Goal: Task Accomplishment & Management: Manage account settings

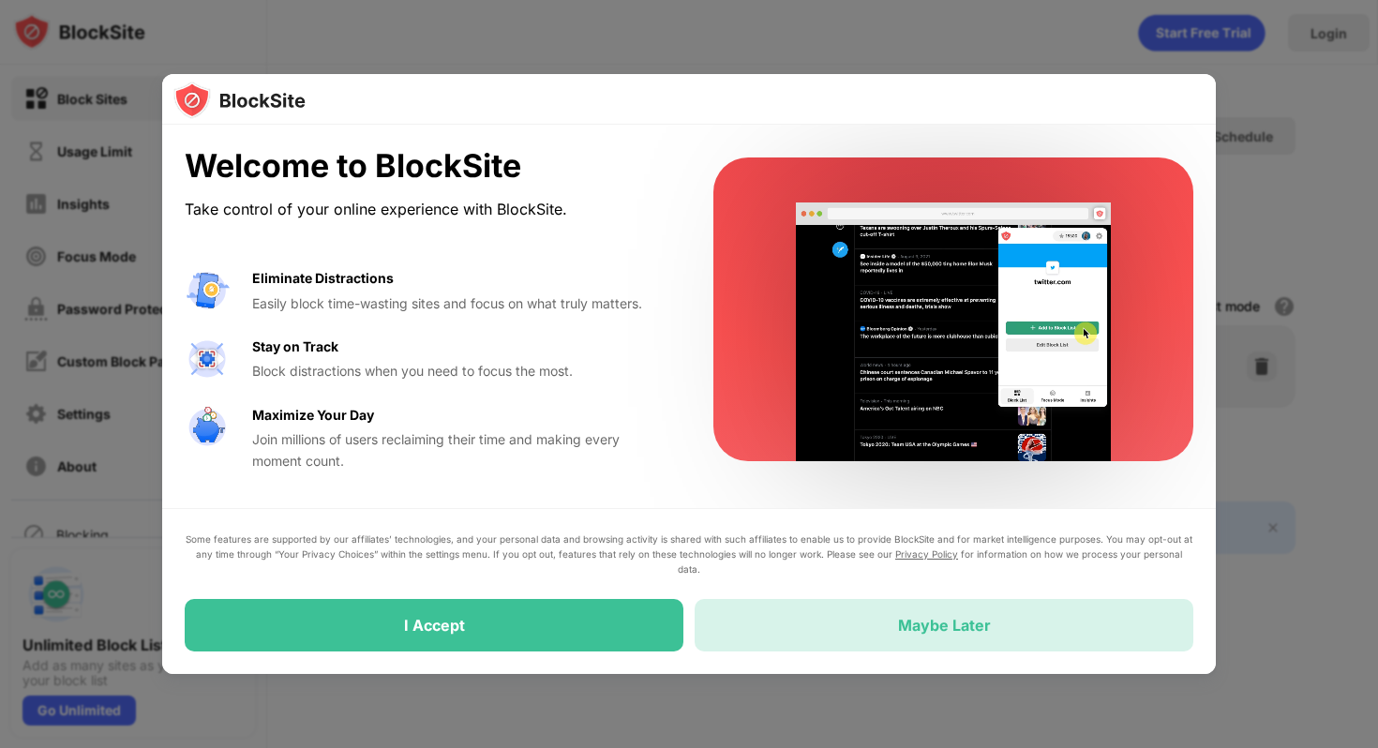
click at [802, 625] on div "Maybe Later" at bounding box center [944, 625] width 499 height 53
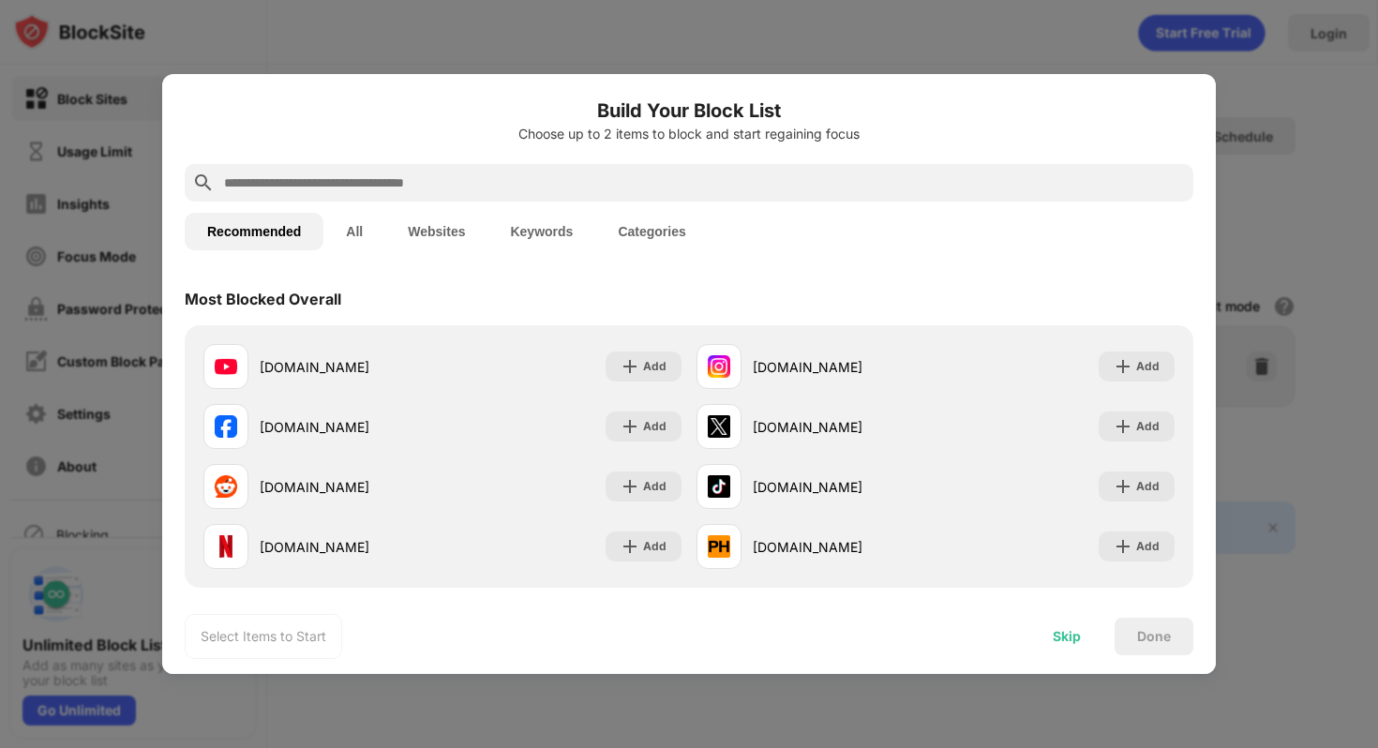
click at [1062, 634] on div "Skip" at bounding box center [1067, 636] width 28 height 15
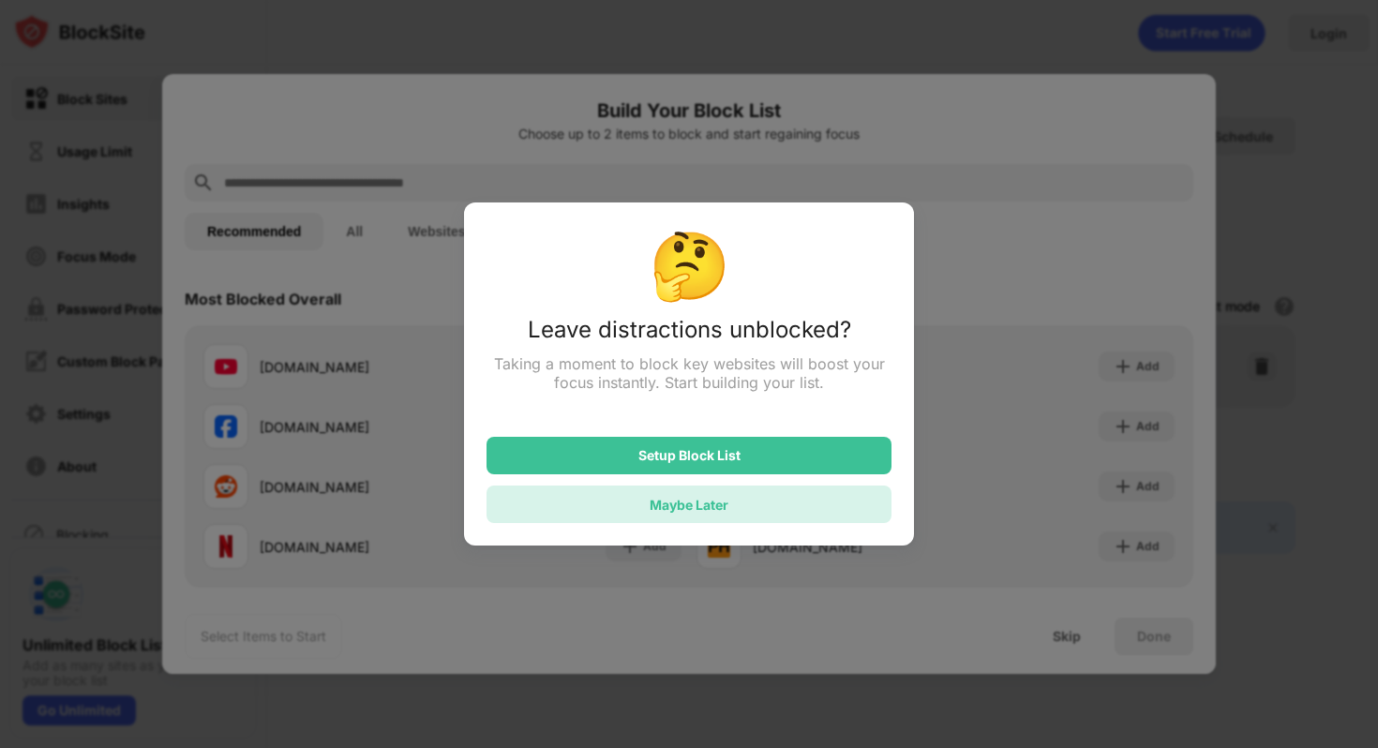
click at [774, 504] on div "Maybe Later" at bounding box center [689, 505] width 405 height 38
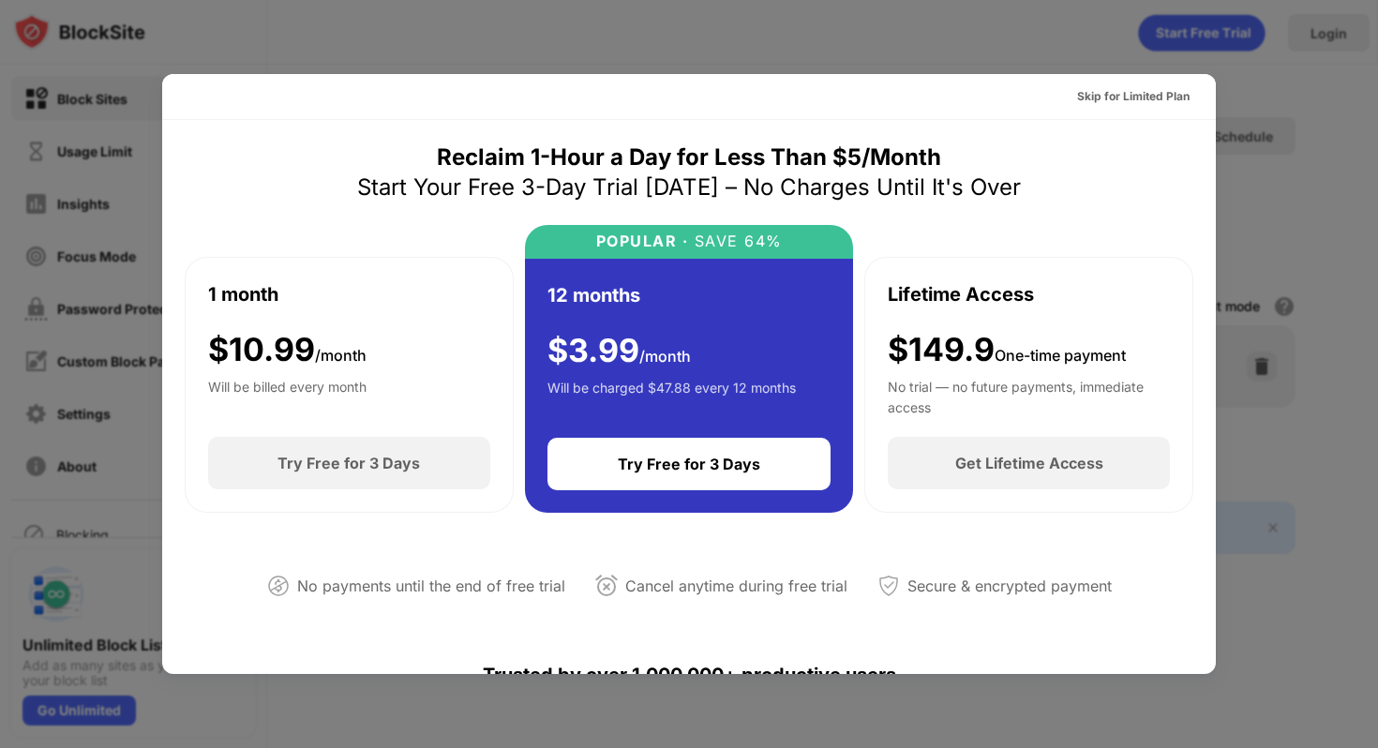
click at [1018, 36] on div at bounding box center [689, 374] width 1378 height 748
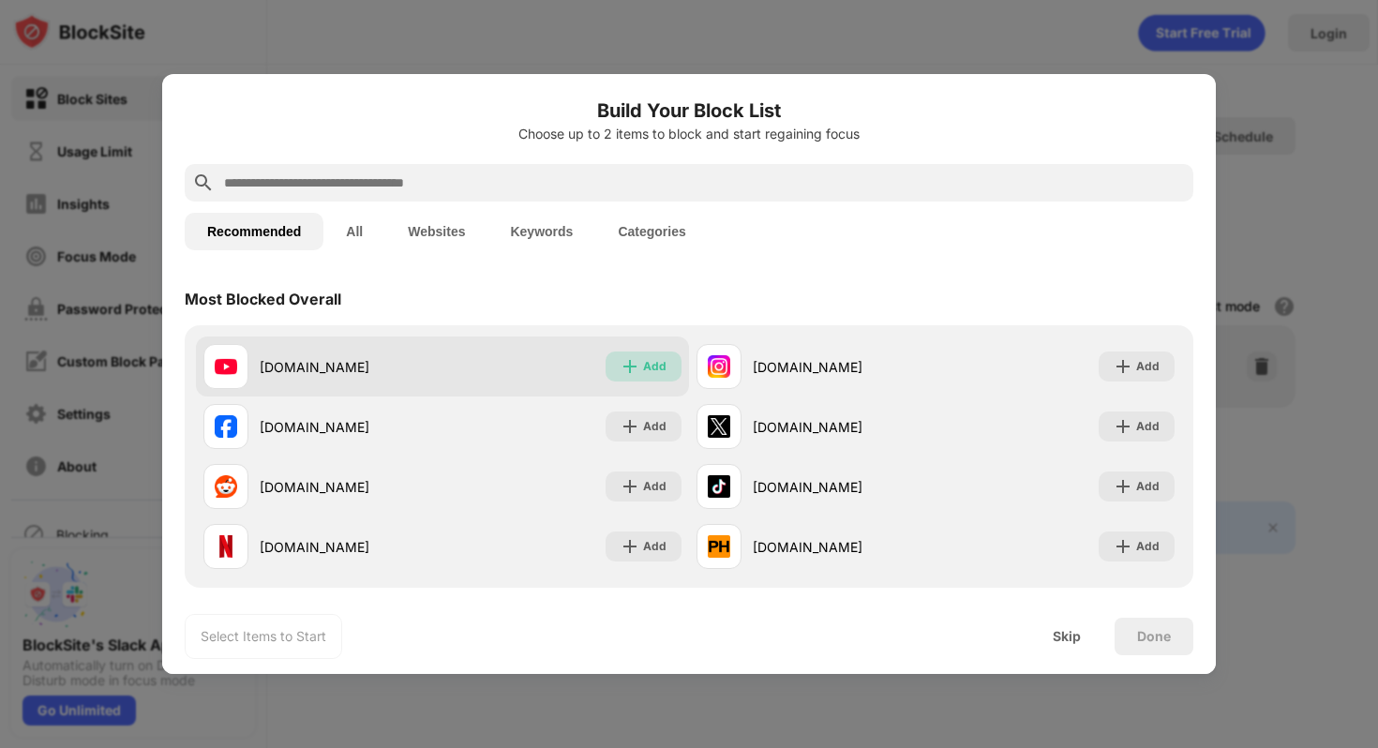
click at [639, 360] on img at bounding box center [630, 366] width 19 height 19
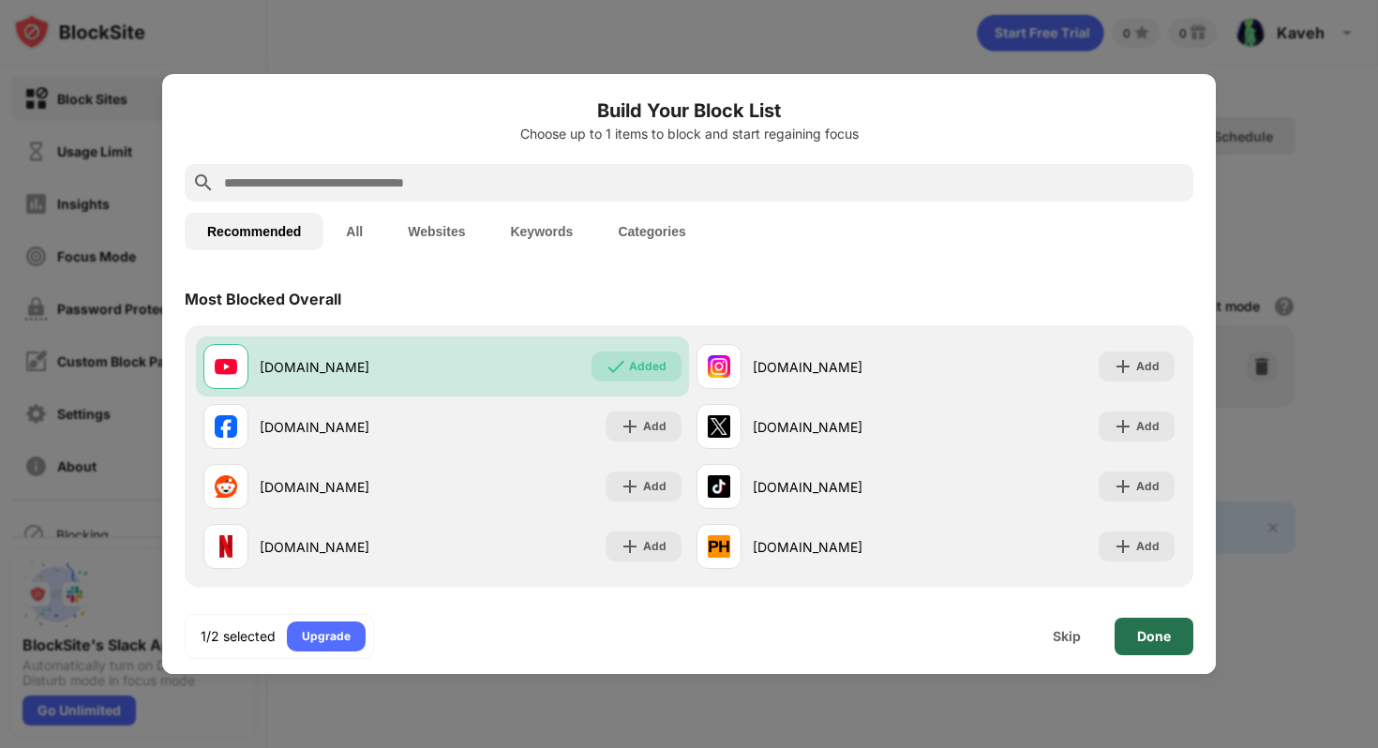
click at [1158, 639] on div "Done" at bounding box center [1154, 636] width 34 height 15
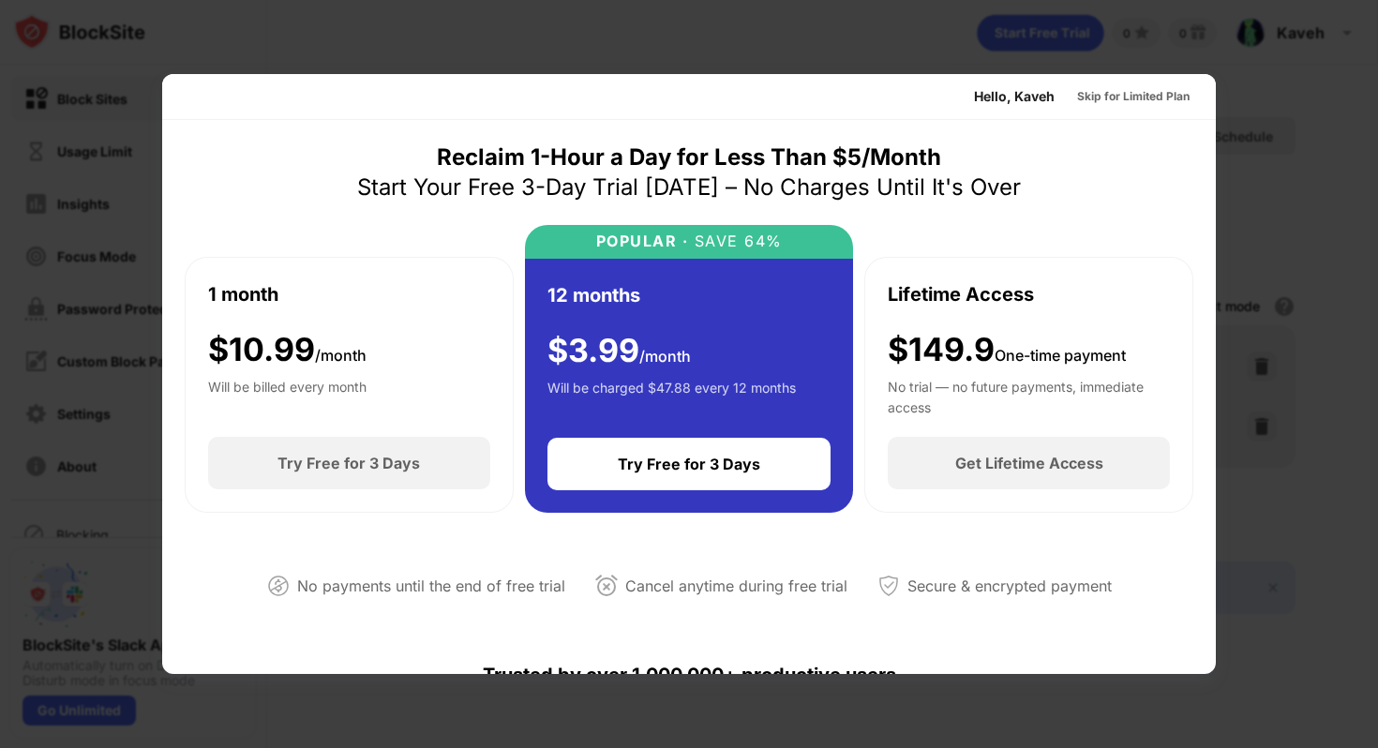
click at [1294, 232] on div at bounding box center [689, 374] width 1378 height 748
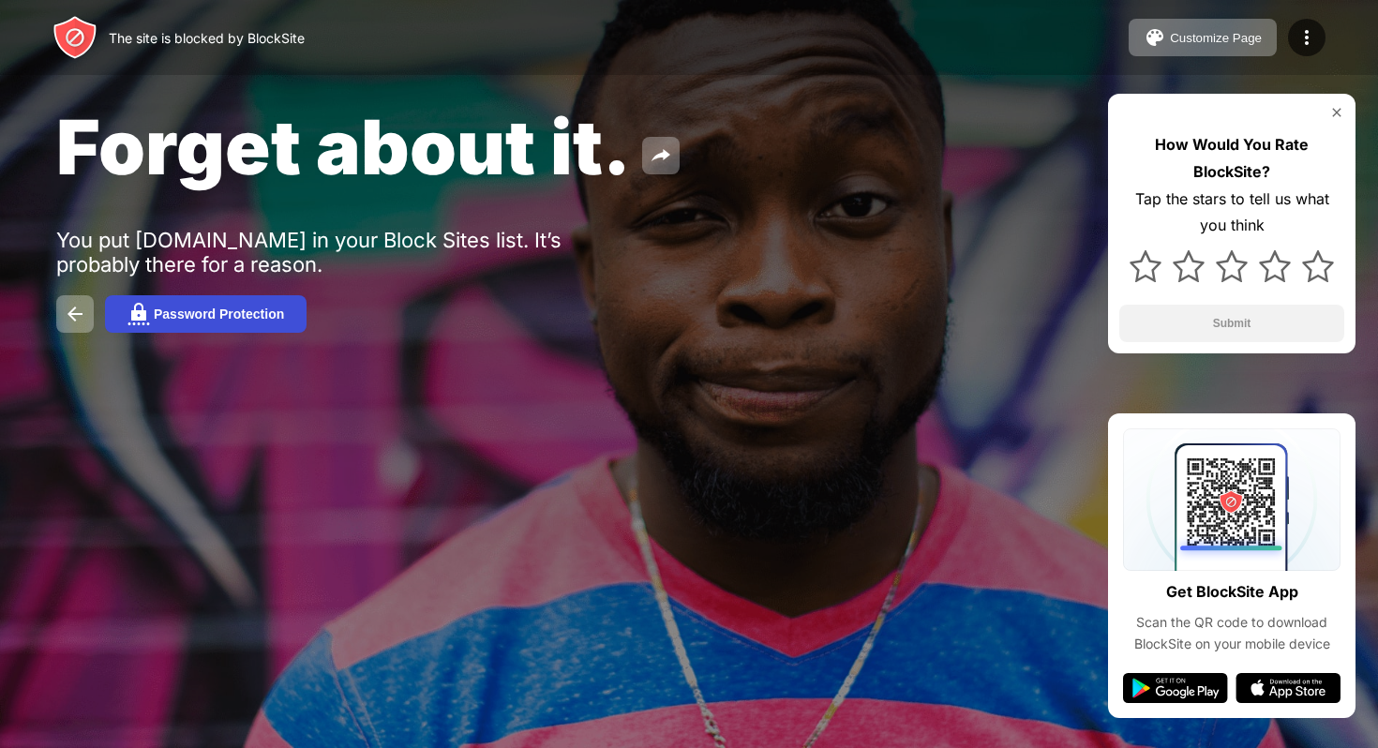
click at [235, 308] on div "Password Protection" at bounding box center [219, 314] width 130 height 15
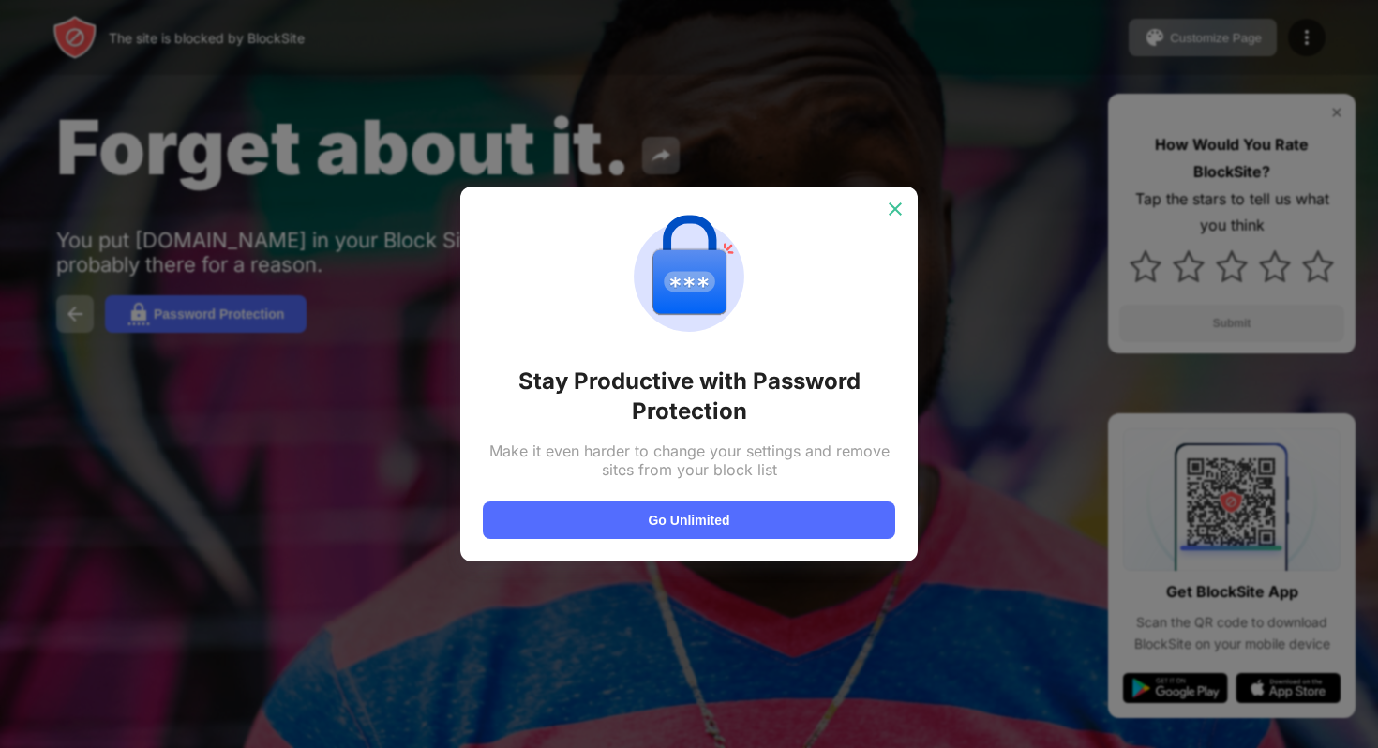
click at [902, 205] on img at bounding box center [895, 209] width 19 height 19
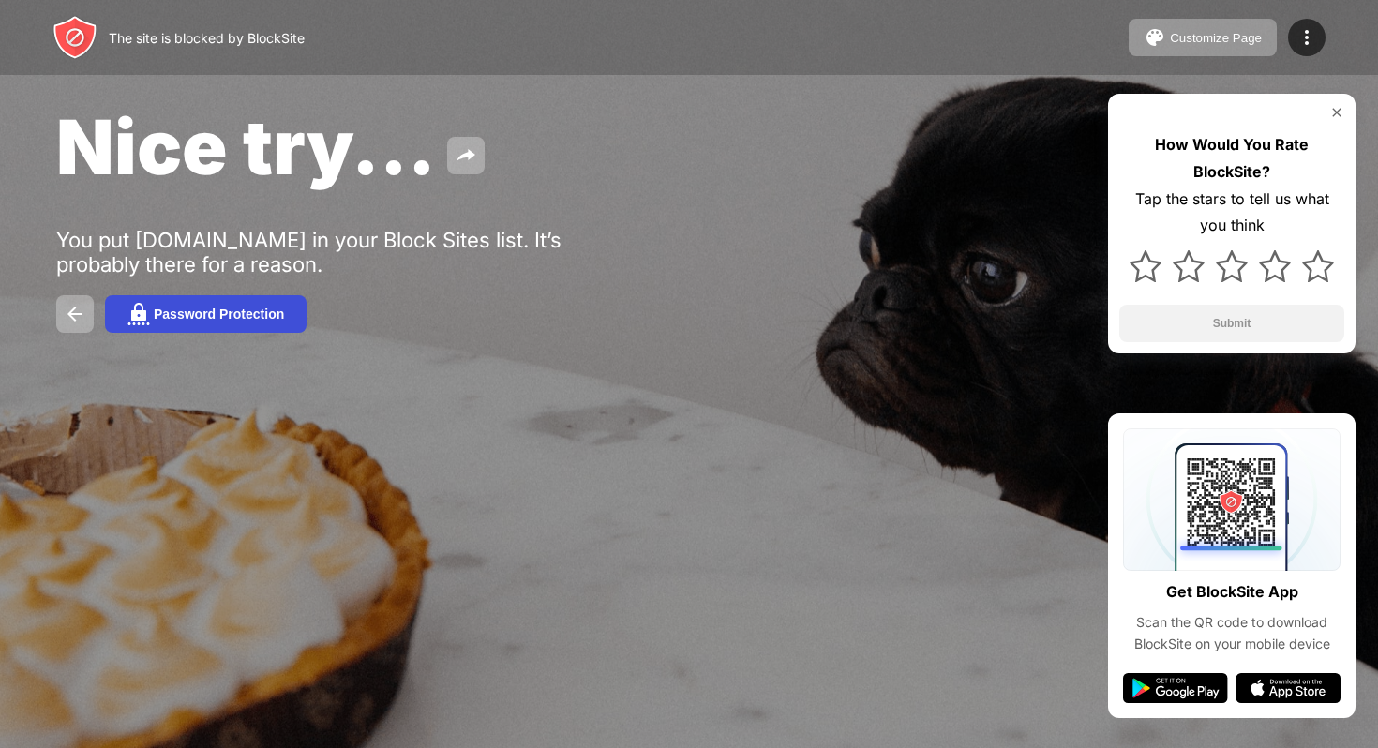
click at [173, 333] on button "Password Protection" at bounding box center [206, 314] width 202 height 38
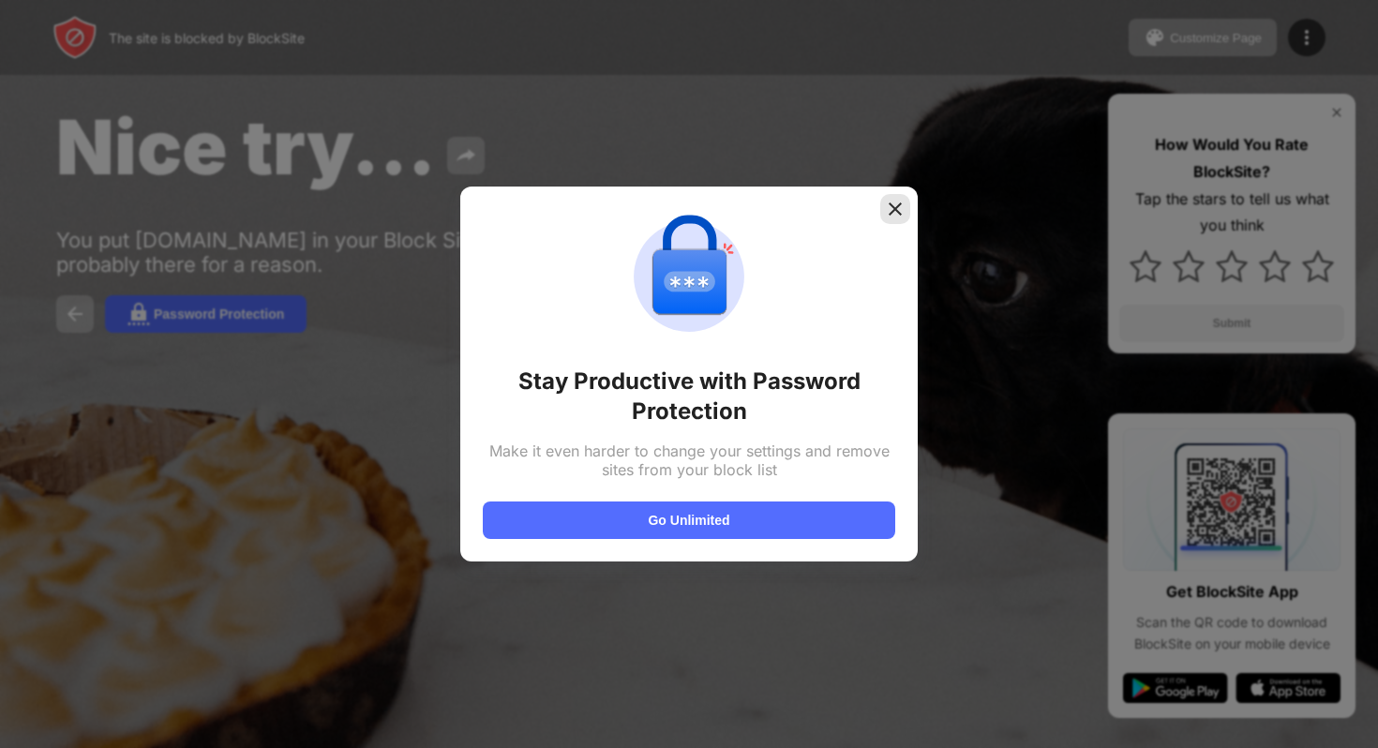
click at [889, 218] on img at bounding box center [895, 209] width 19 height 19
